Goal: Task Accomplishment & Management: Complete application form

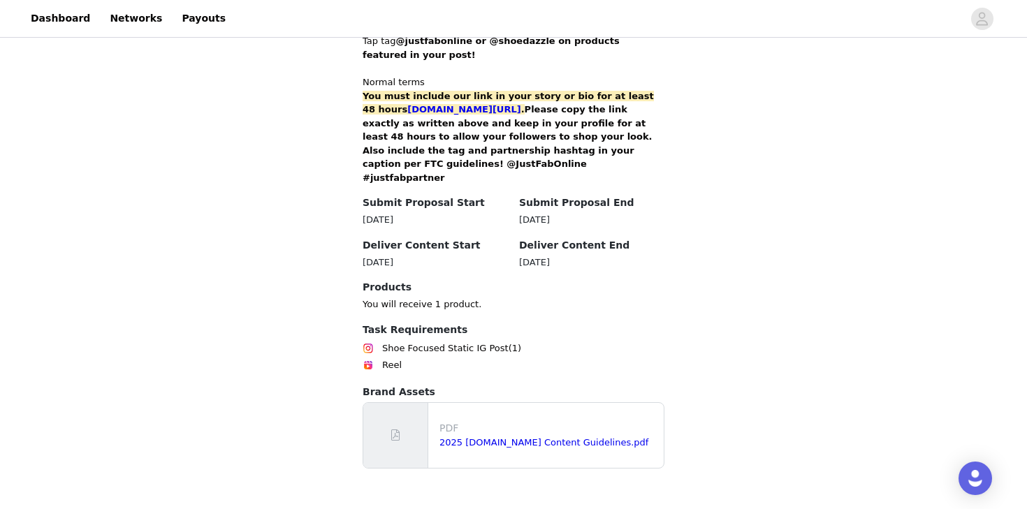
scroll to position [950, 0]
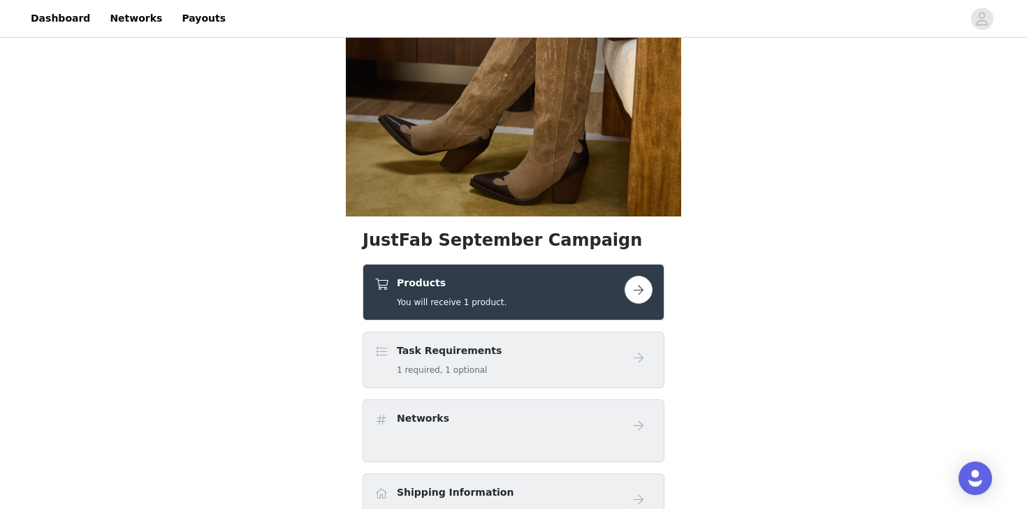
scroll to position [277, 0]
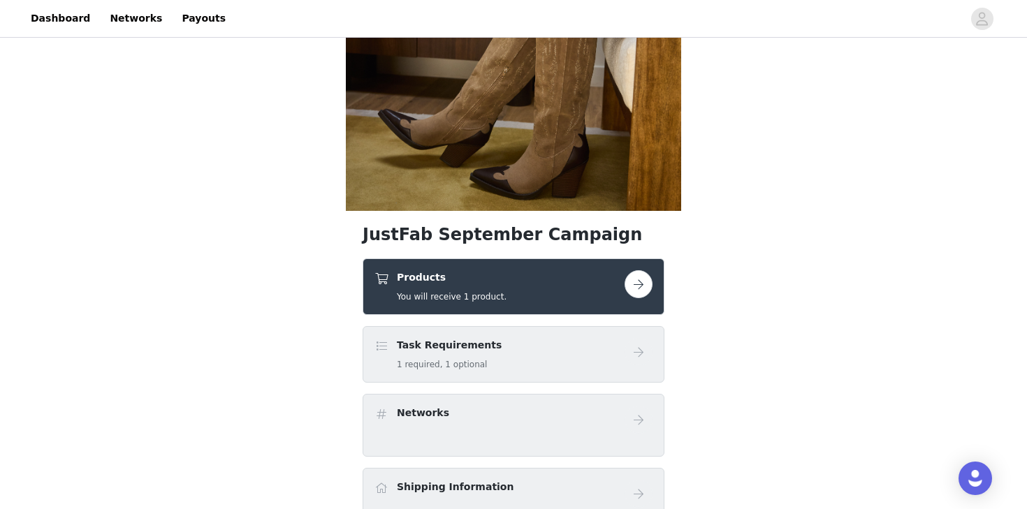
click at [530, 288] on div "Products You will receive 1 product." at bounding box center [499, 286] width 250 height 33
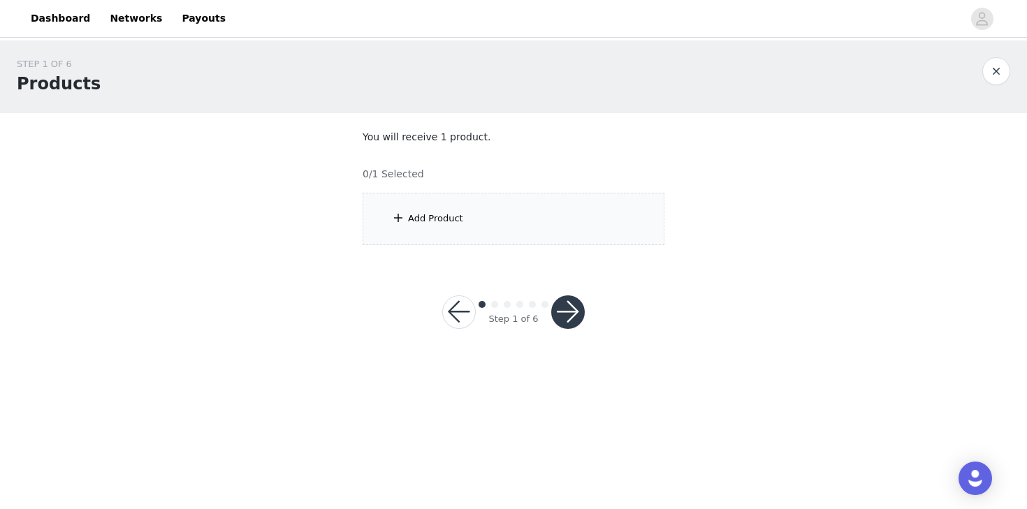
click at [535, 210] on div "Add Product" at bounding box center [513, 219] width 302 height 52
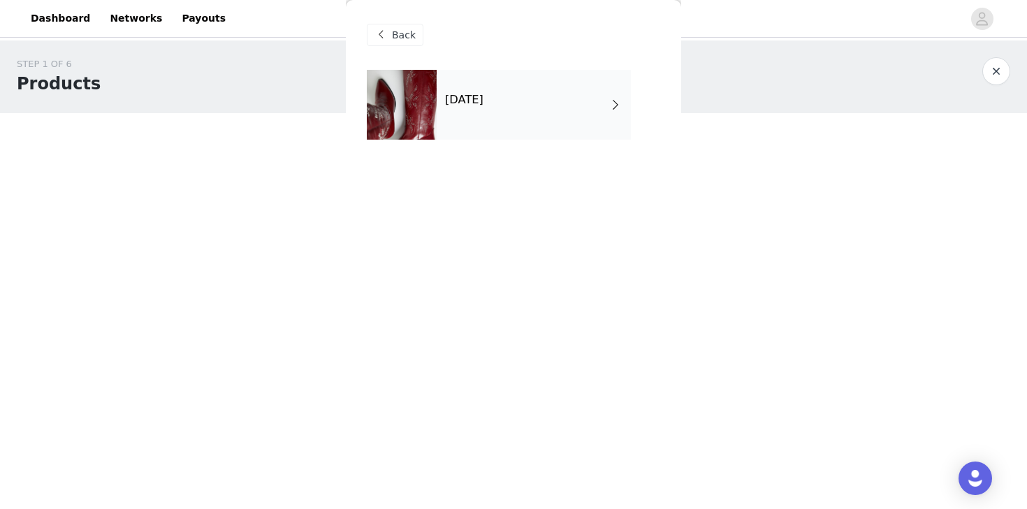
click at [543, 104] on div "[DATE]" at bounding box center [533, 105] width 194 height 70
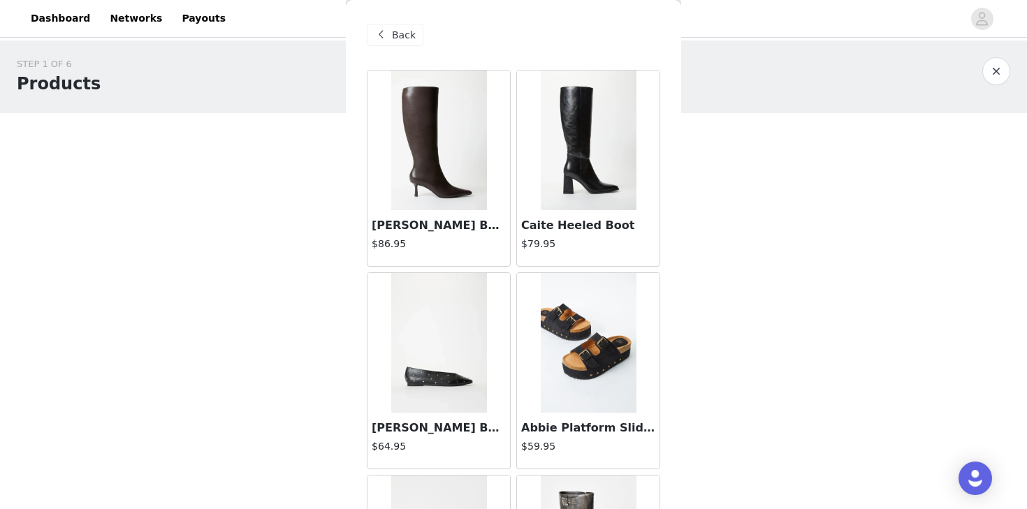
click at [390, 31] on div "Back" at bounding box center [395, 35] width 57 height 22
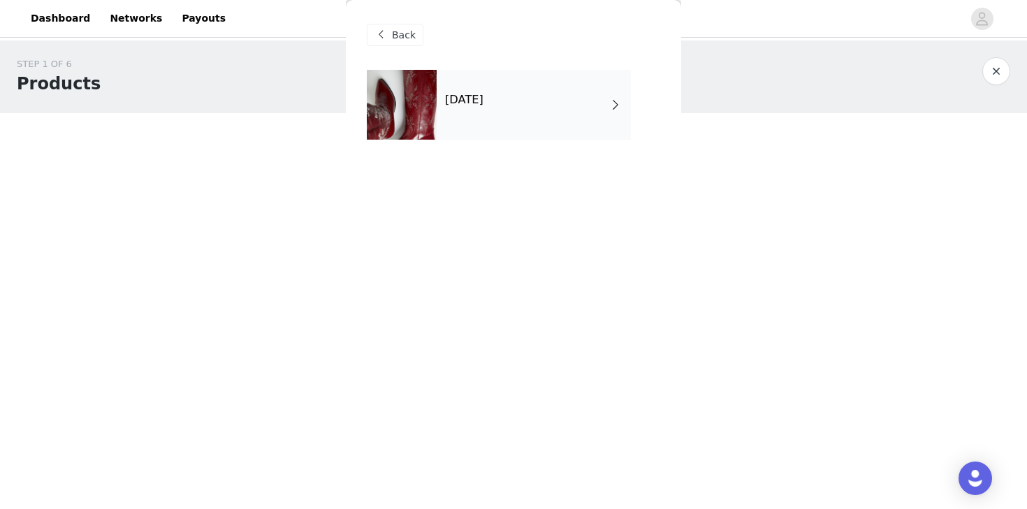
click at [395, 35] on span "Back" at bounding box center [404, 35] width 24 height 15
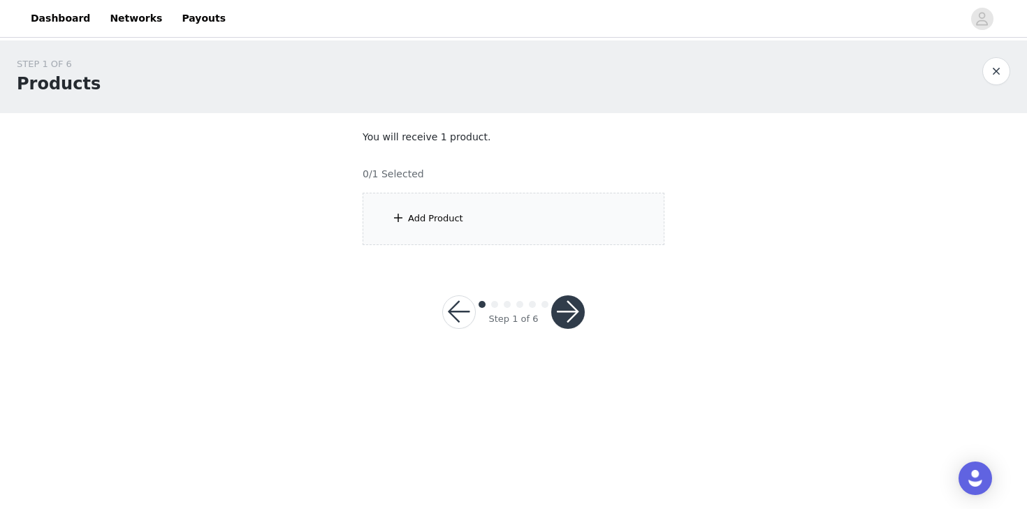
click at [998, 68] on button "button" at bounding box center [996, 71] width 28 height 28
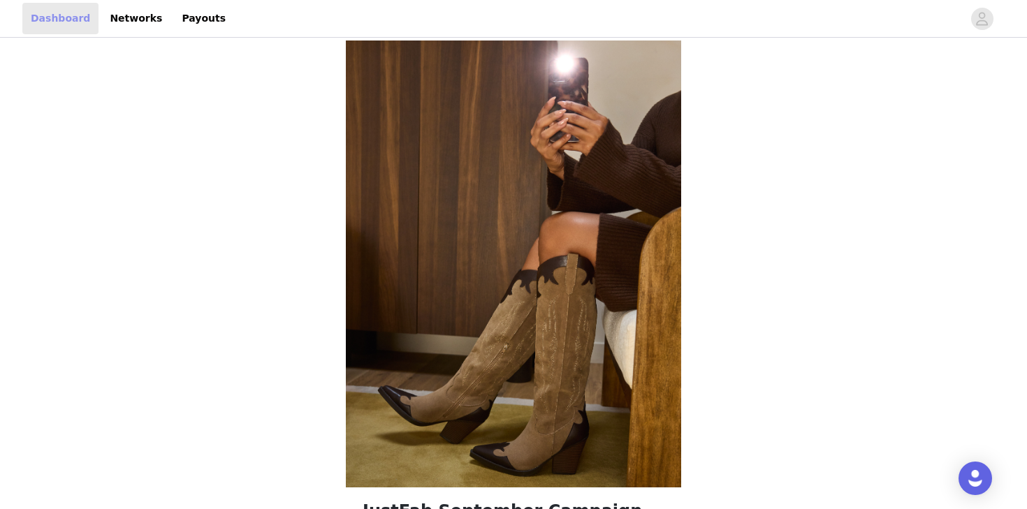
click at [43, 25] on link "Dashboard" at bounding box center [60, 18] width 76 height 31
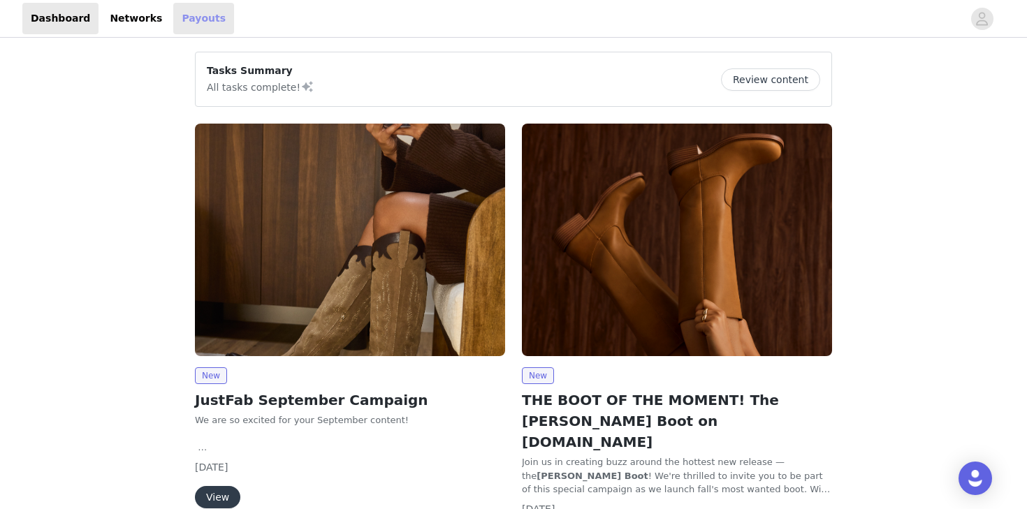
click at [173, 11] on link "Payouts" at bounding box center [203, 18] width 61 height 31
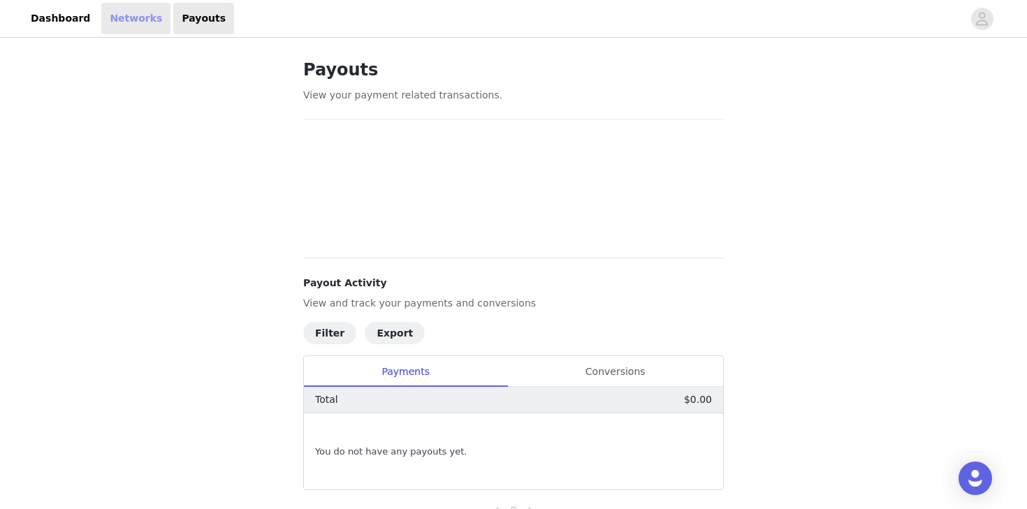
click at [133, 28] on link "Networks" at bounding box center [135, 18] width 69 height 31
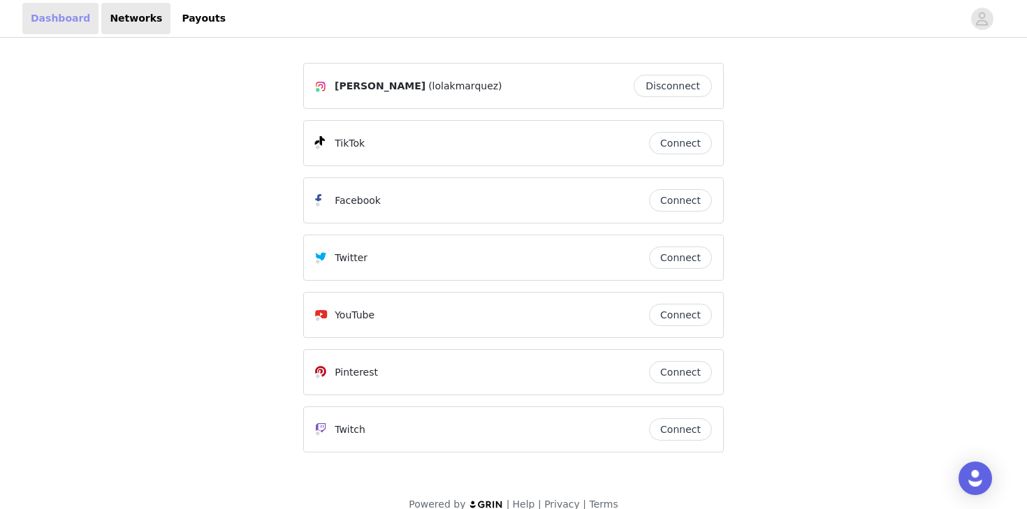
click at [77, 22] on link "Dashboard" at bounding box center [60, 18] width 76 height 31
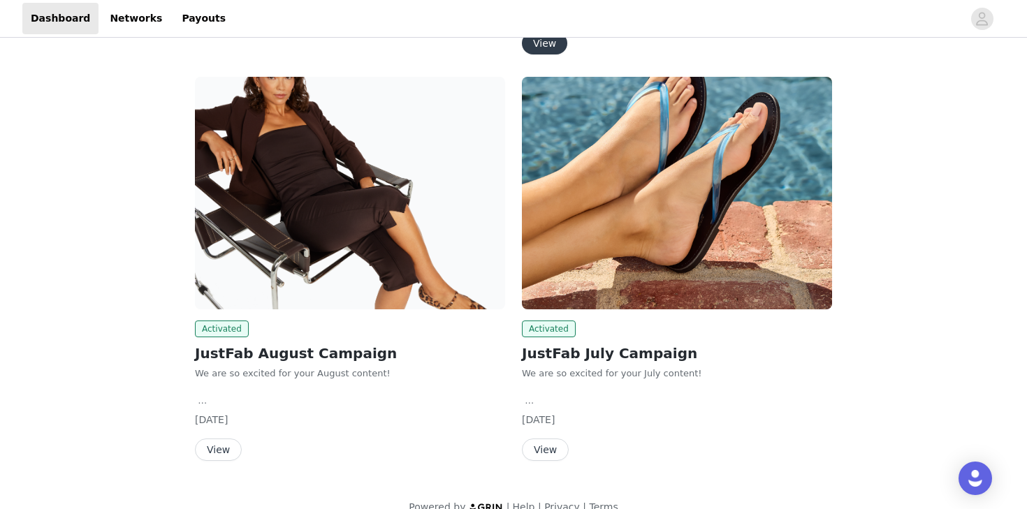
scroll to position [495, 0]
click at [550, 439] on button "View" at bounding box center [545, 450] width 47 height 22
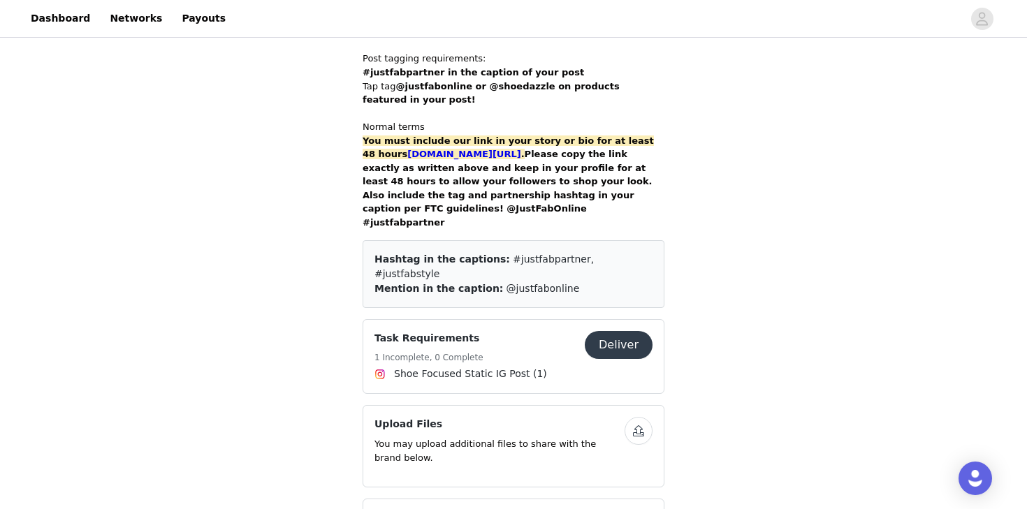
scroll to position [923, 0]
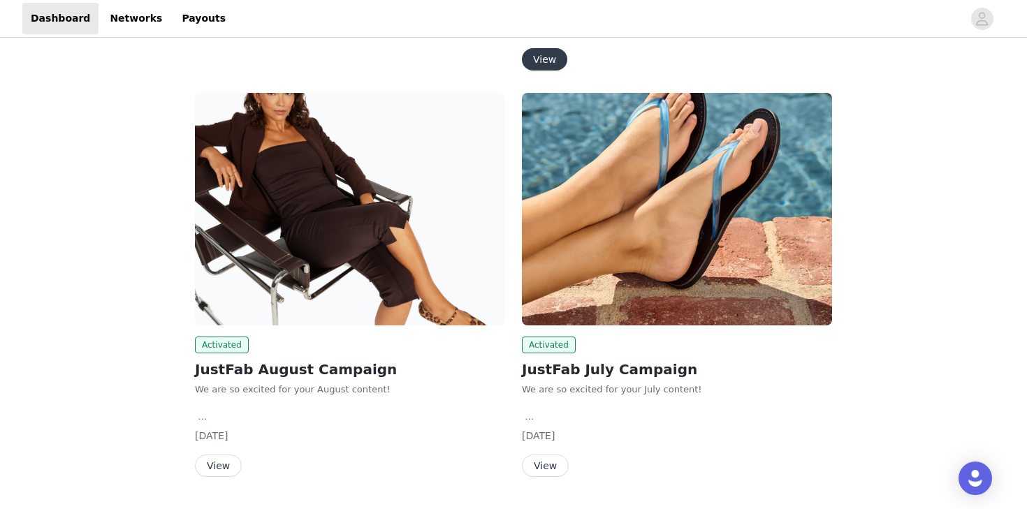
scroll to position [487, 0]
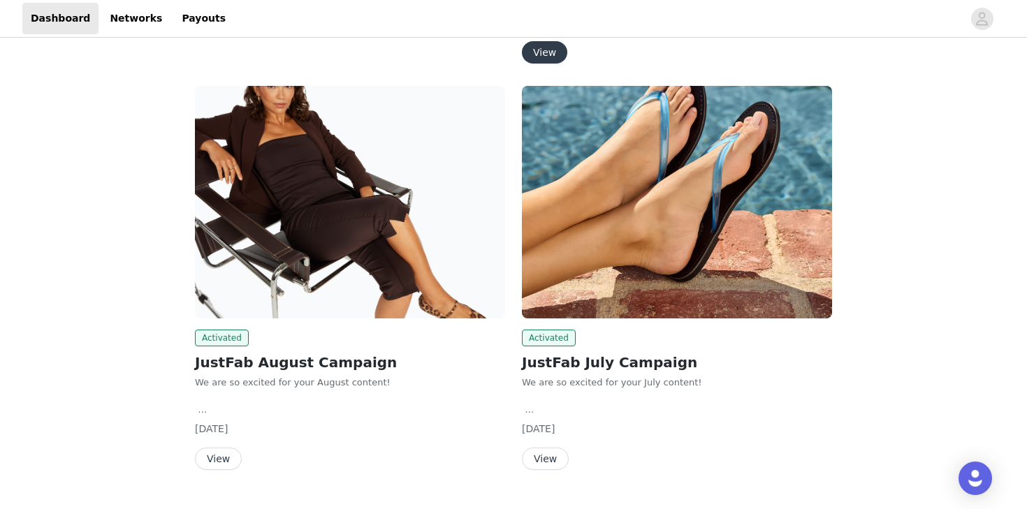
click at [215, 448] on button "View" at bounding box center [218, 459] width 47 height 22
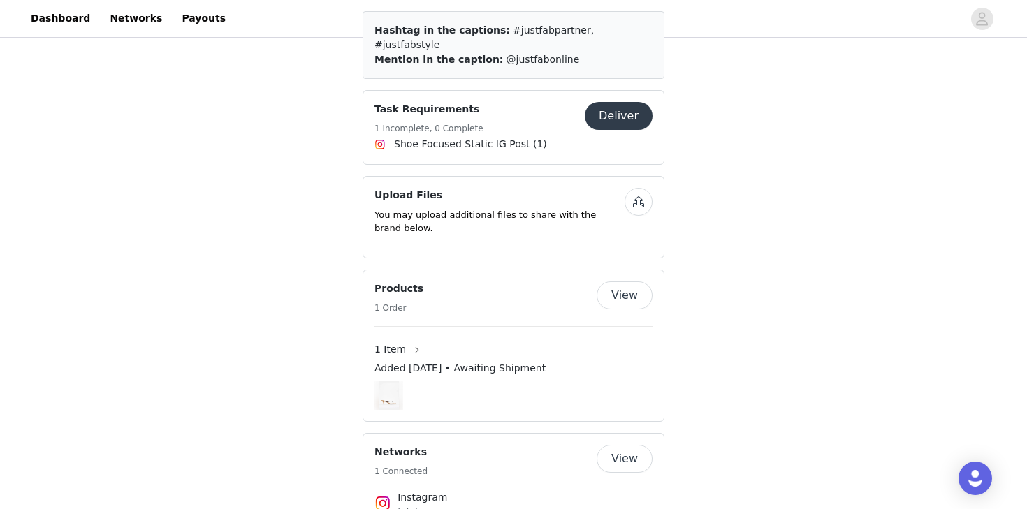
scroll to position [1176, 0]
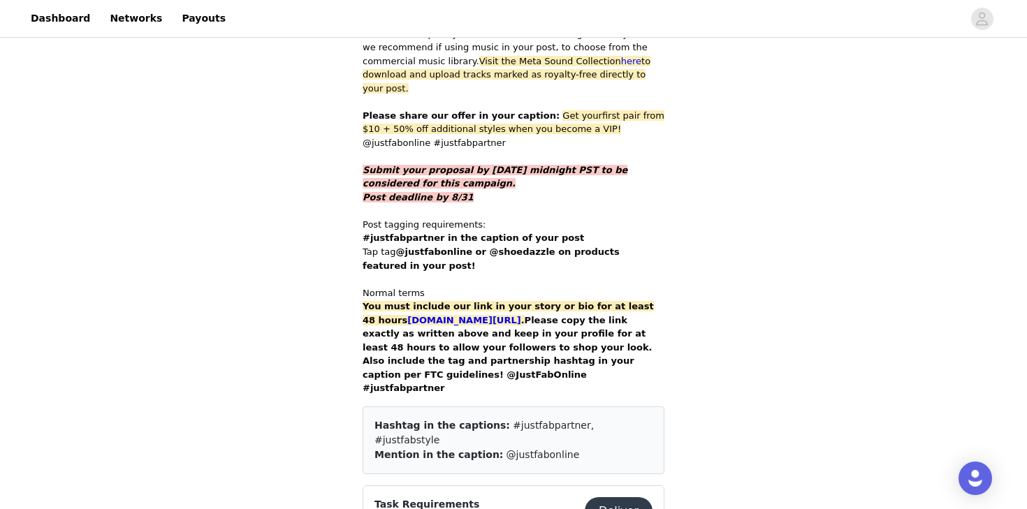
scroll to position [768, 0]
drag, startPoint x: 538, startPoint y: 98, endPoint x: 582, endPoint y: 122, distance: 50.0
click at [582, 122] on p "Please share our offer in your caption: Get your first pair from $10 + 50% off …" at bounding box center [513, 129] width 302 height 41
copy p "Get your first pair from $10 + 50% off additional styles when you become a VIP!…"
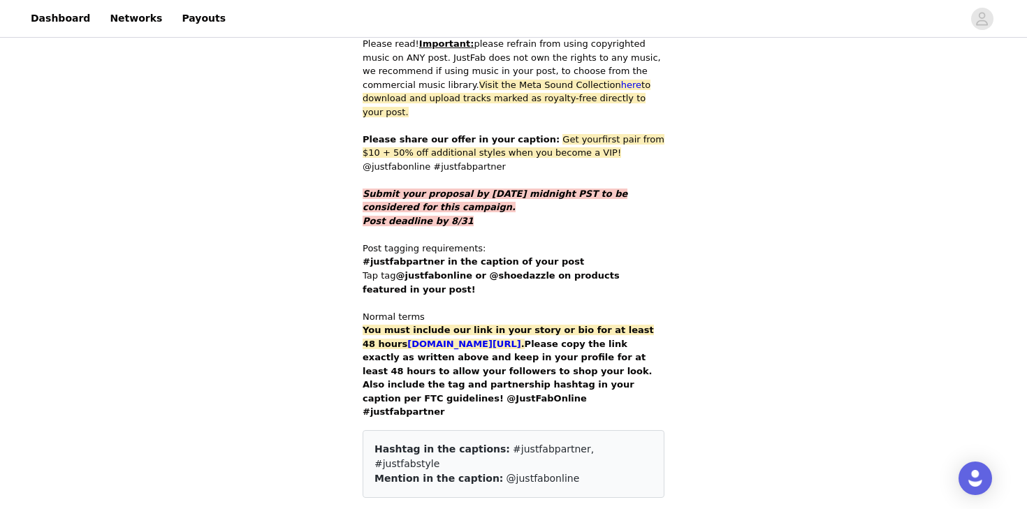
scroll to position [744, 0]
click at [549, 189] on strong "Submit your proposal by [DATE] midnight PST to be considered for this campaign." at bounding box center [494, 201] width 265 height 24
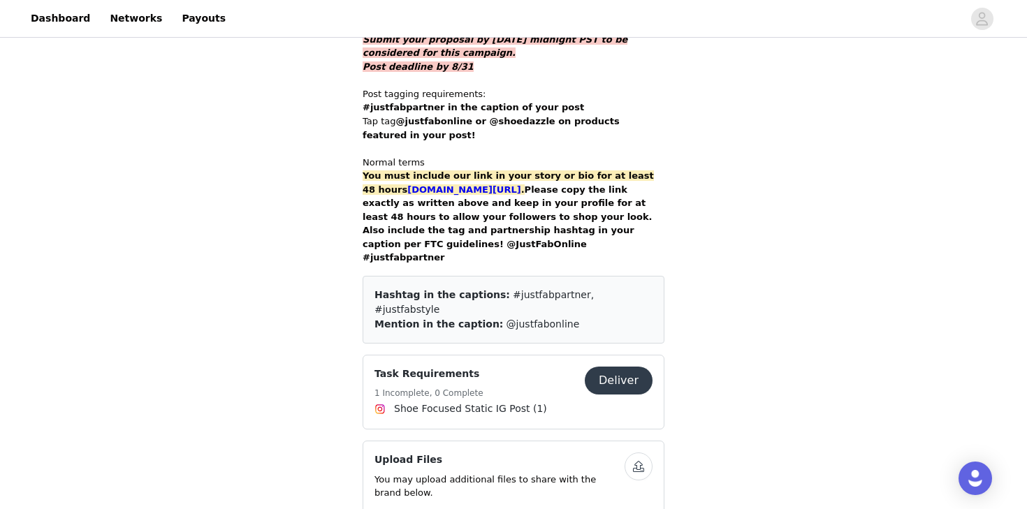
scroll to position [901, 0]
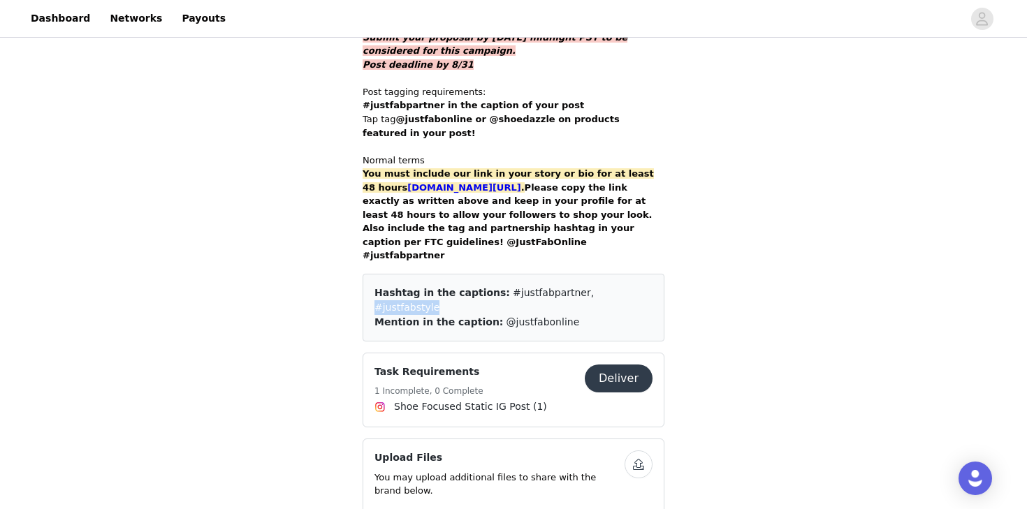
drag, startPoint x: 627, startPoint y: 251, endPoint x: 566, endPoint y: 256, distance: 61.7
click at [566, 286] on div "Hashtag in the captions: #justfabpartner, #justfabstyle" at bounding box center [513, 300] width 278 height 29
copy span "#justfabstyle"
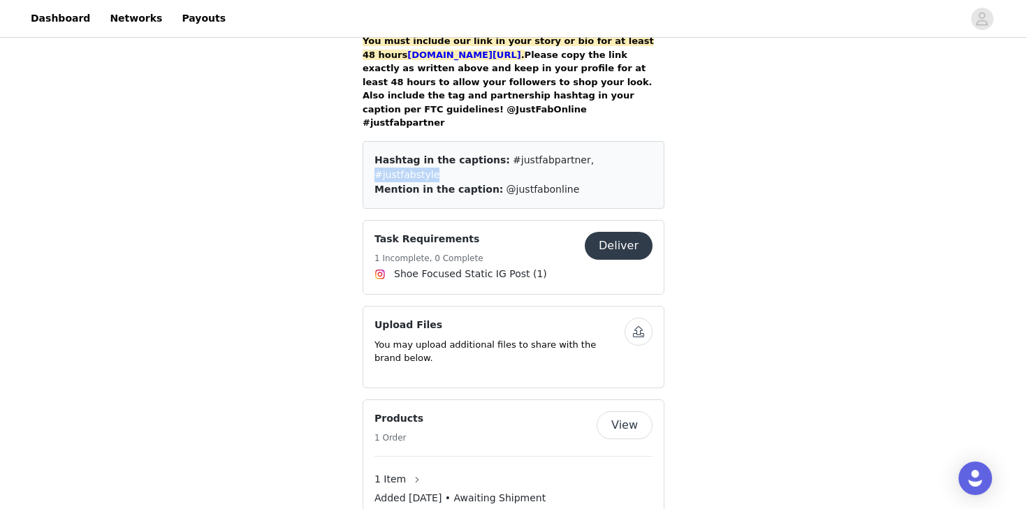
scroll to position [1034, 0]
click at [645, 317] on button "button" at bounding box center [638, 331] width 28 height 28
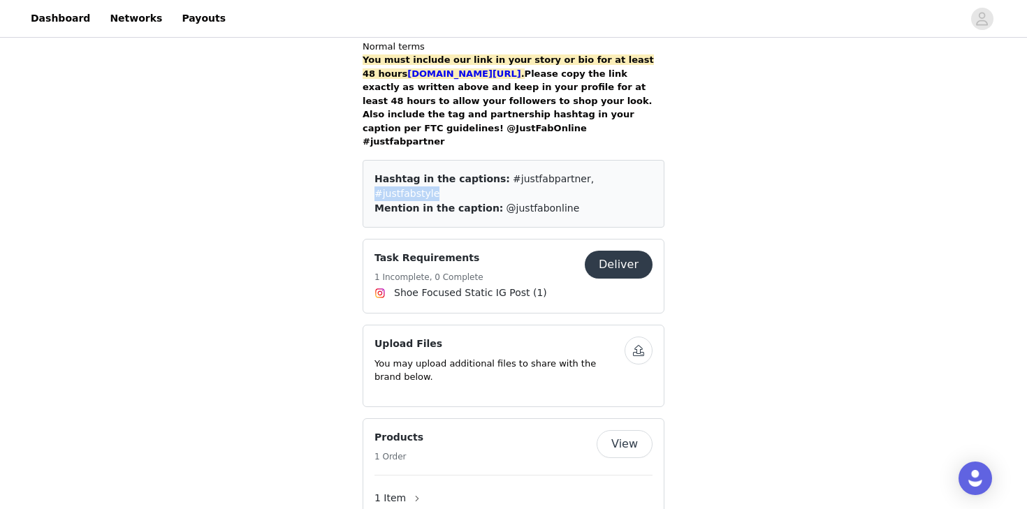
scroll to position [1041, 0]
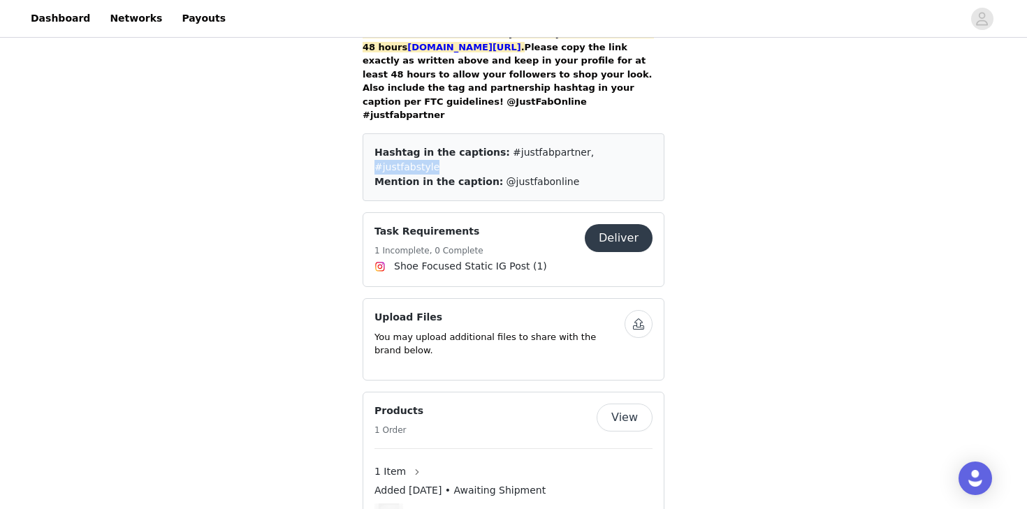
click at [637, 224] on button "Deliver" at bounding box center [619, 238] width 68 height 28
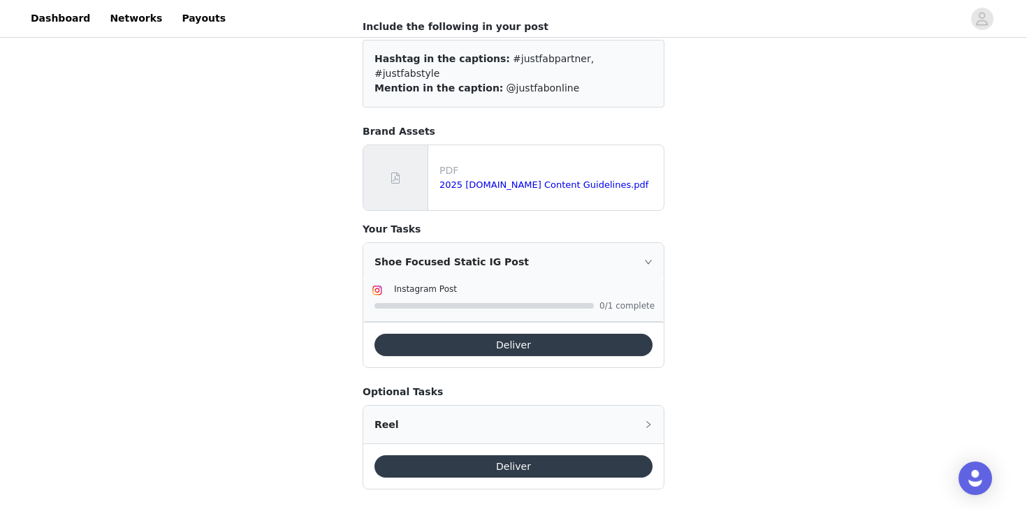
scroll to position [132, 0]
click at [448, 335] on button "Deliver" at bounding box center [513, 346] width 278 height 22
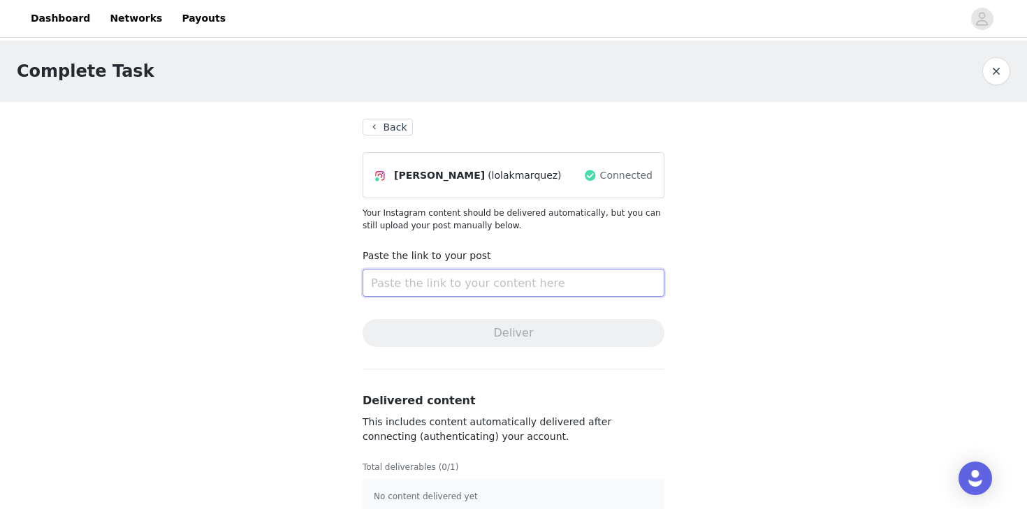
click at [485, 286] on input "text" at bounding box center [513, 283] width 302 height 28
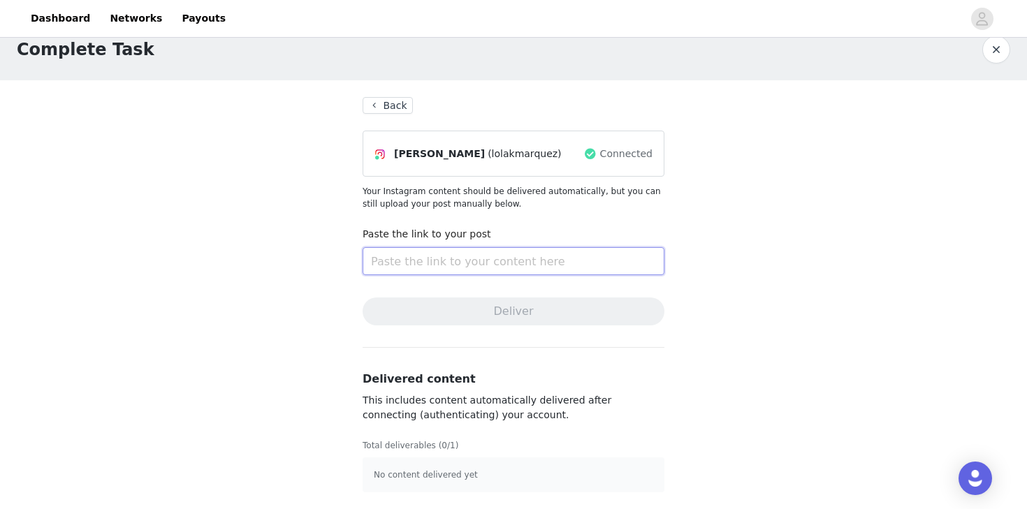
scroll to position [22, 0]
paste input "[URL][DOMAIN_NAME]"
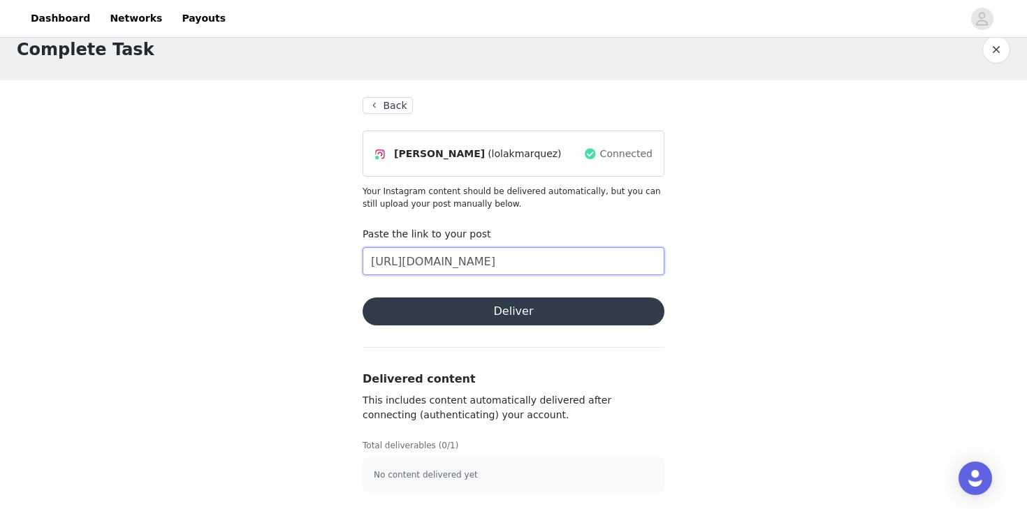
type input "[URL][DOMAIN_NAME]"
click at [484, 304] on button "Deliver" at bounding box center [513, 311] width 302 height 28
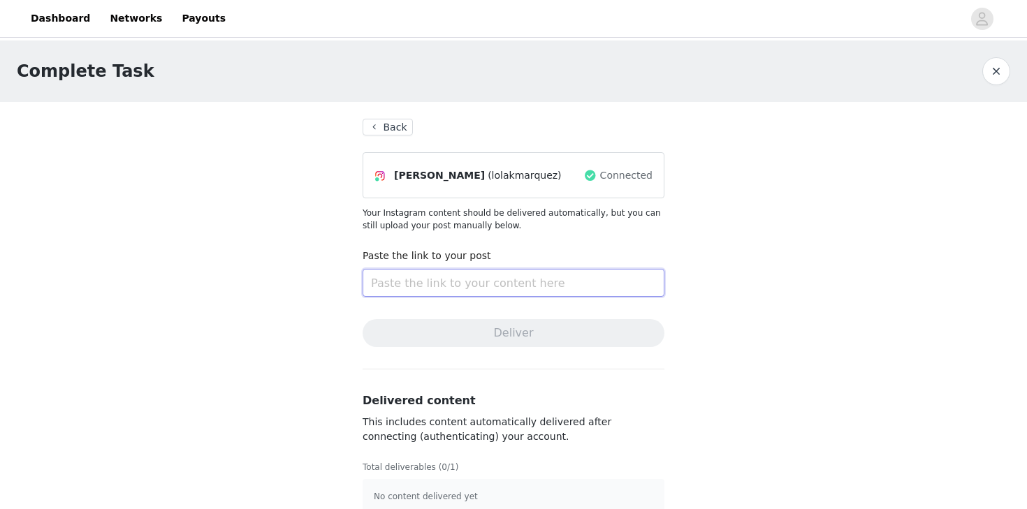
click at [458, 291] on input "text" at bounding box center [513, 283] width 302 height 28
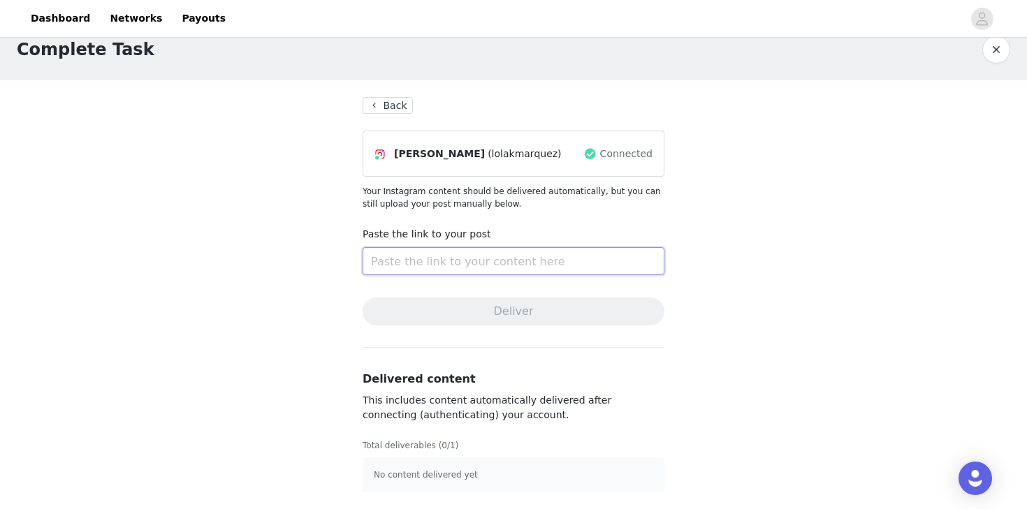
scroll to position [22, 0]
paste input "[URL][DOMAIN_NAME]"
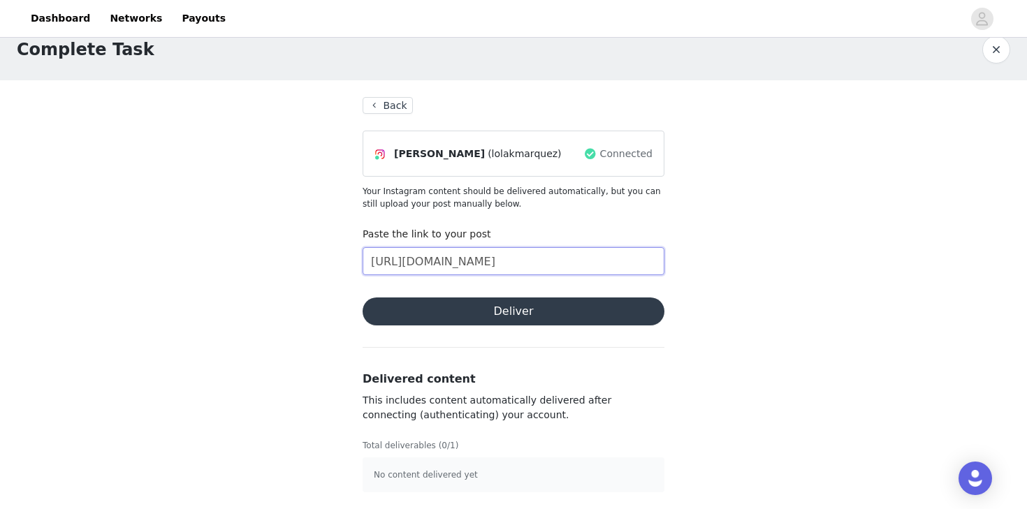
type input "[URL][DOMAIN_NAME]"
click at [453, 304] on button "Deliver" at bounding box center [513, 311] width 302 height 28
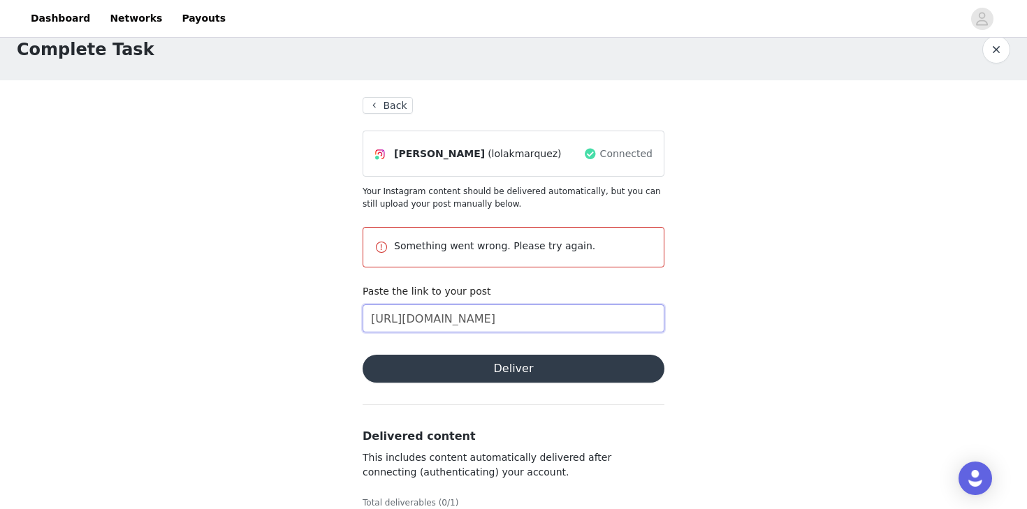
drag, startPoint x: 625, startPoint y: 316, endPoint x: 368, endPoint y: 311, distance: 257.0
click at [368, 311] on input "[URL][DOMAIN_NAME]" at bounding box center [513, 318] width 302 height 28
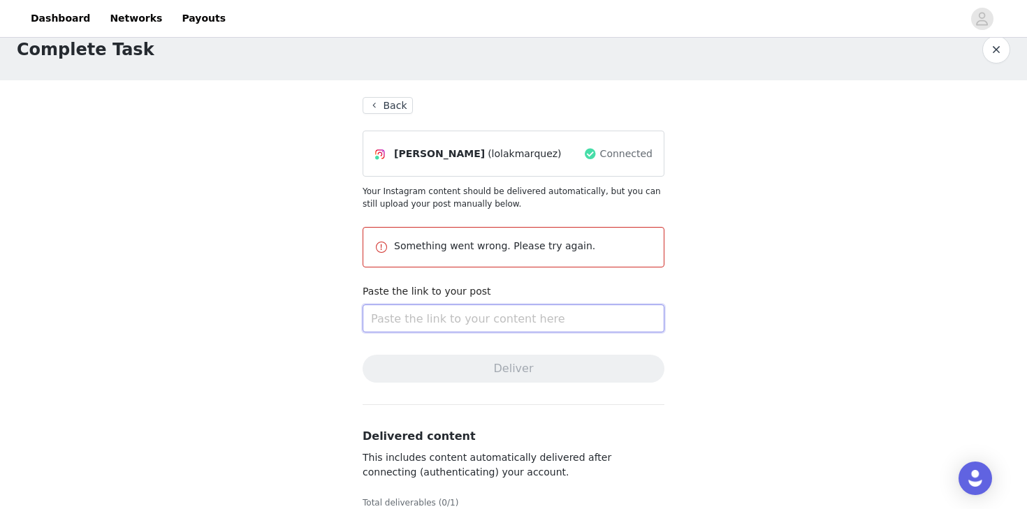
paste input "https://www.instagram.com/p/DOCg0R0j4dG/?igsh=ZGUzMzM3NWJiOQ%3D%3D"
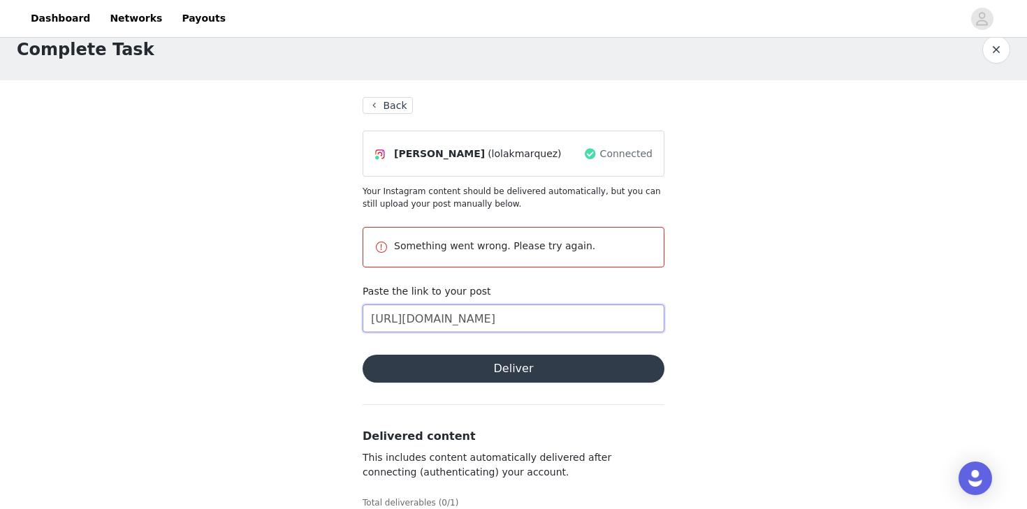
type input "https://www.instagram.com/p/DOCg0R0j4dG/?igsh=ZGUzMzM3NWJiOQ%3D%3D"
click at [399, 362] on button "Deliver" at bounding box center [513, 369] width 302 height 28
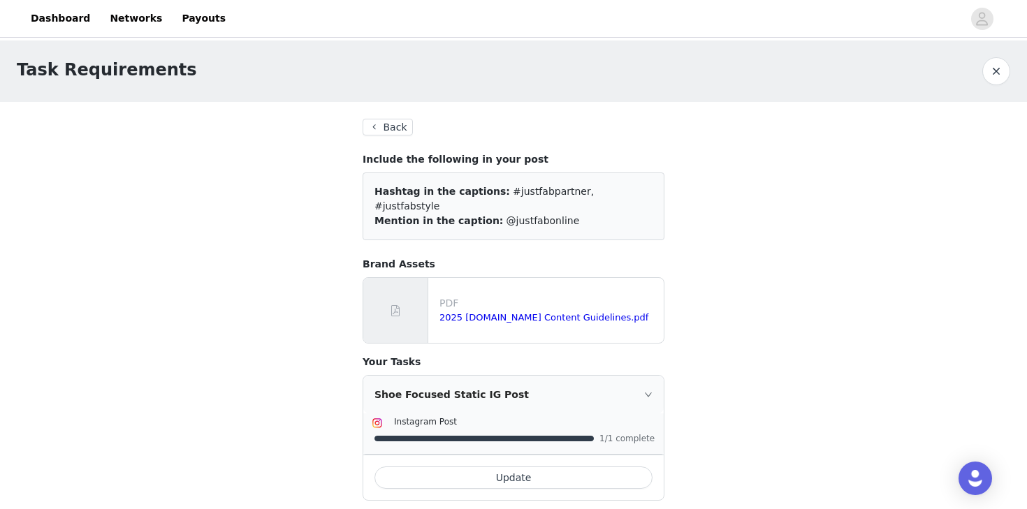
click at [395, 124] on button "Back" at bounding box center [387, 127] width 50 height 17
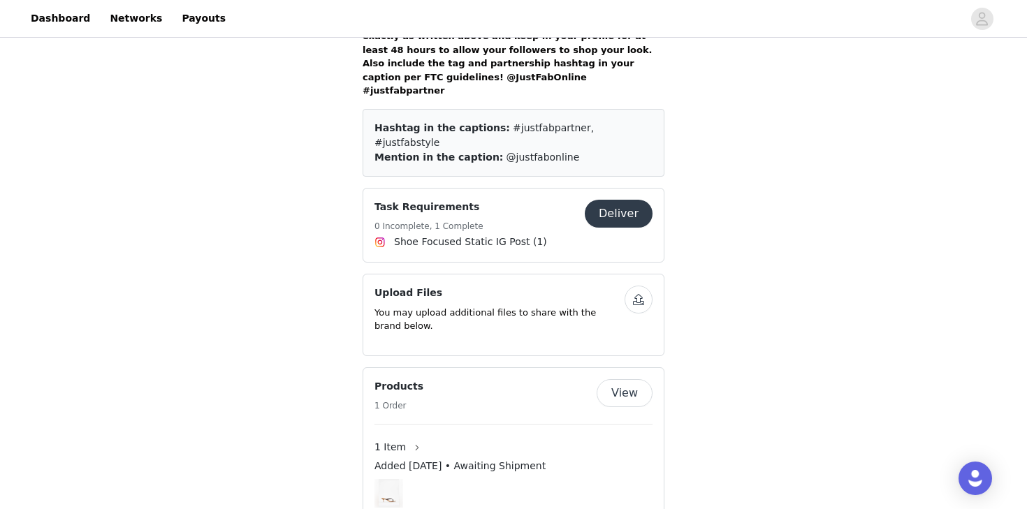
scroll to position [1076, 0]
